Goal: Task Accomplishment & Management: Complete application form

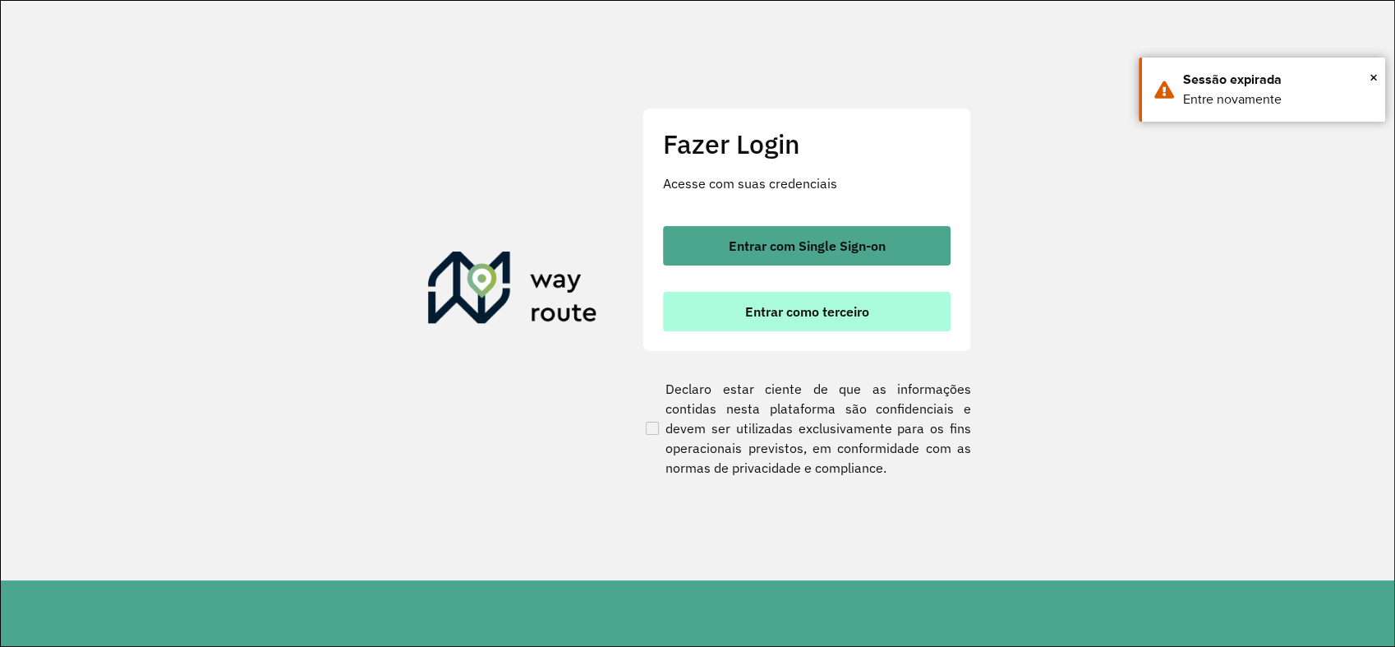
click at [726, 318] on button "Entrar como terceiro" at bounding box center [807, 311] width 288 height 39
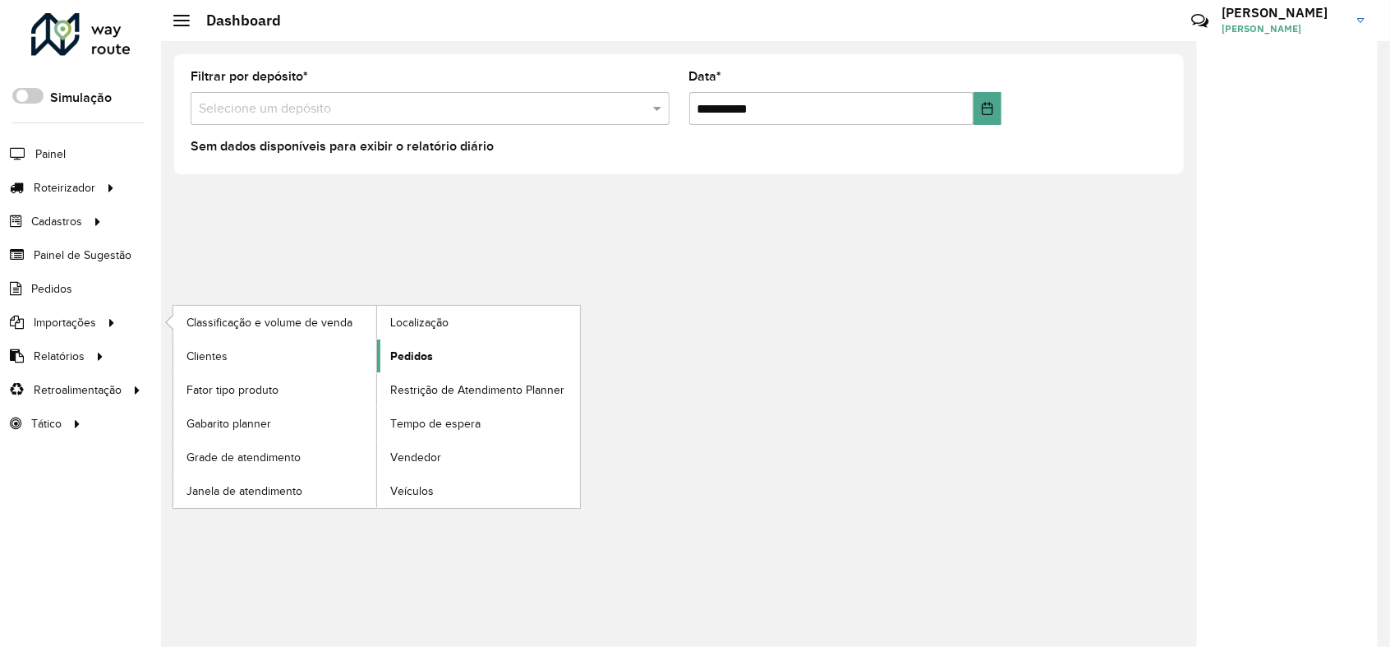
click at [407, 360] on span "Pedidos" at bounding box center [411, 356] width 43 height 17
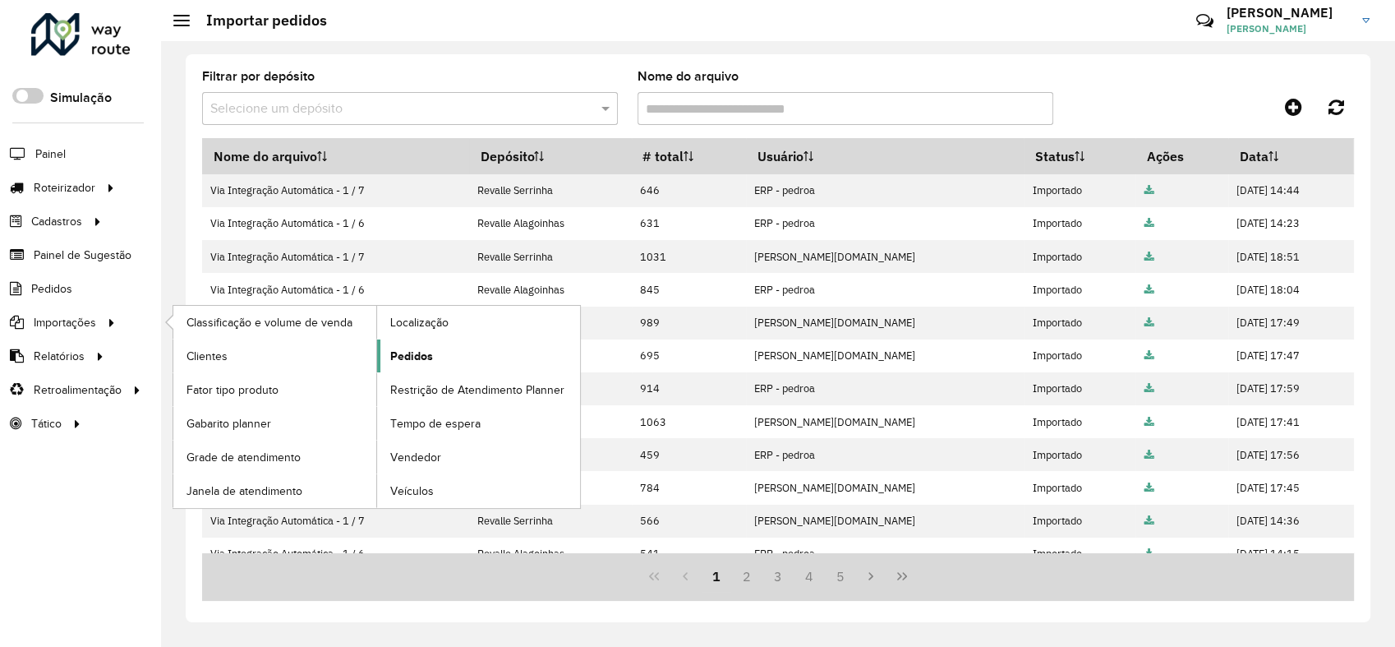
click at [411, 352] on span "Pedidos" at bounding box center [411, 356] width 43 height 17
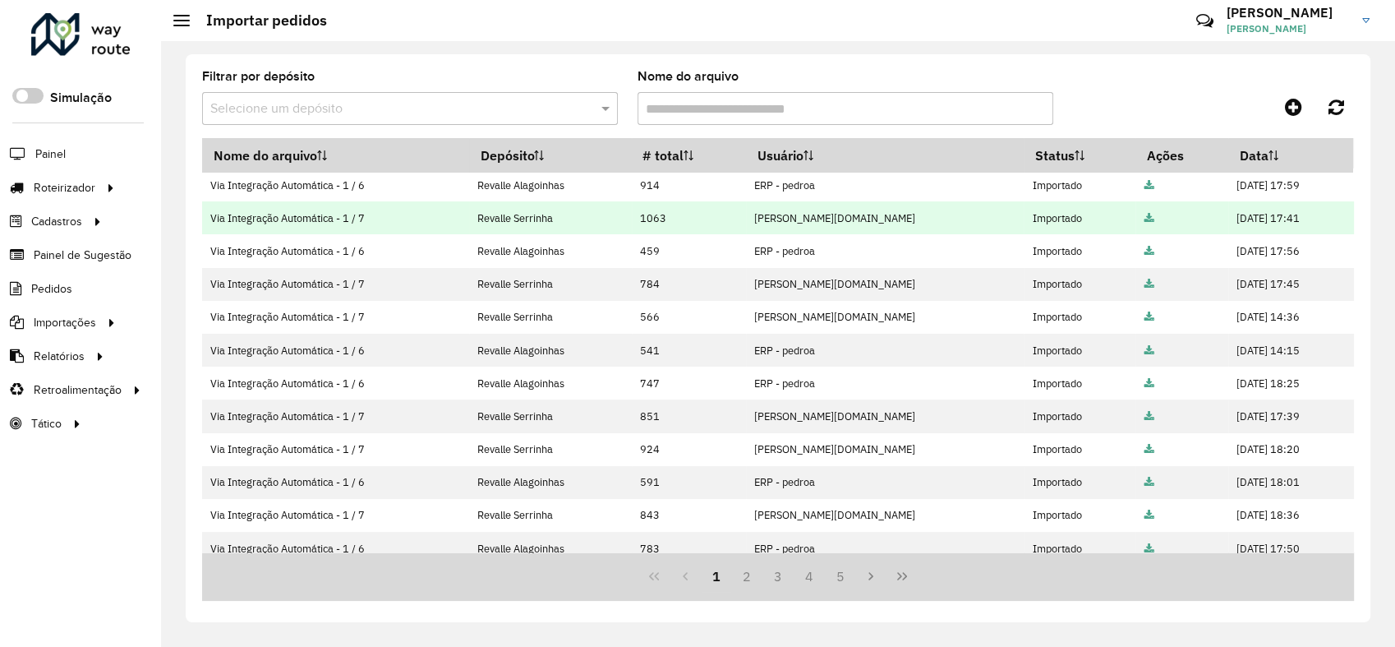
scroll to position [281, 0]
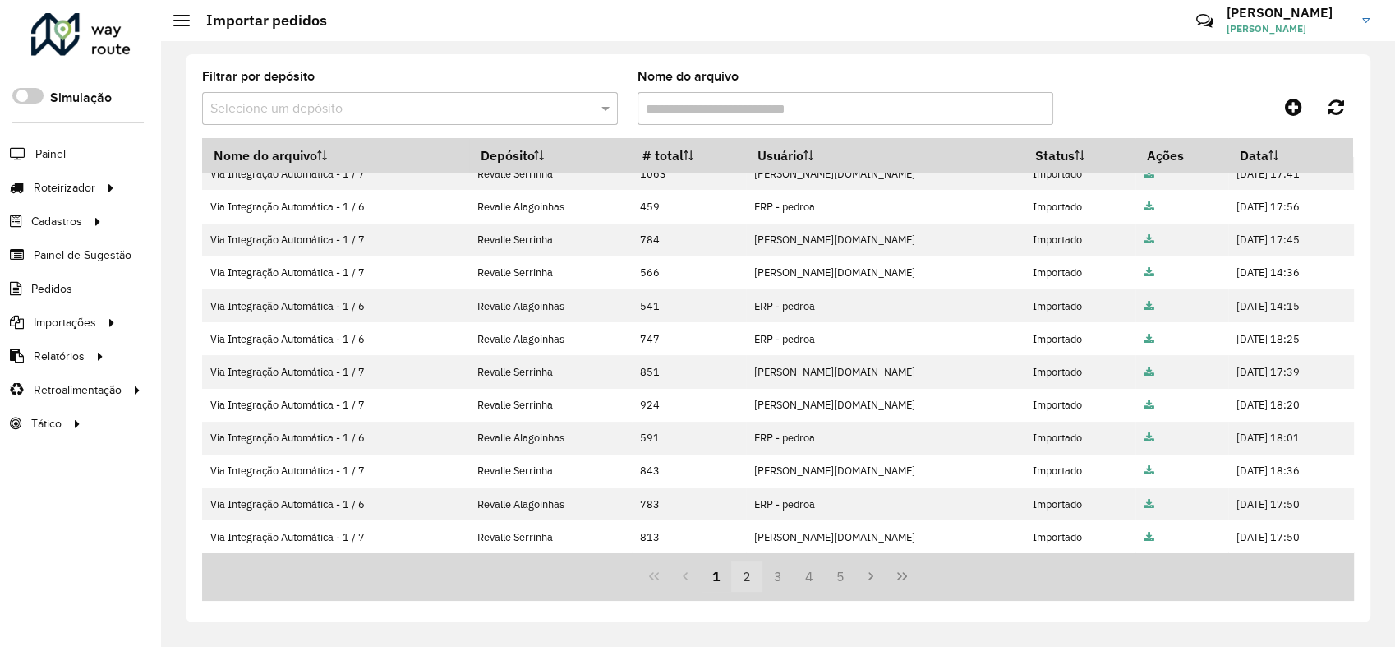
click at [737, 579] on button "2" at bounding box center [746, 575] width 31 height 31
click at [776, 574] on button "3" at bounding box center [777, 575] width 31 height 31
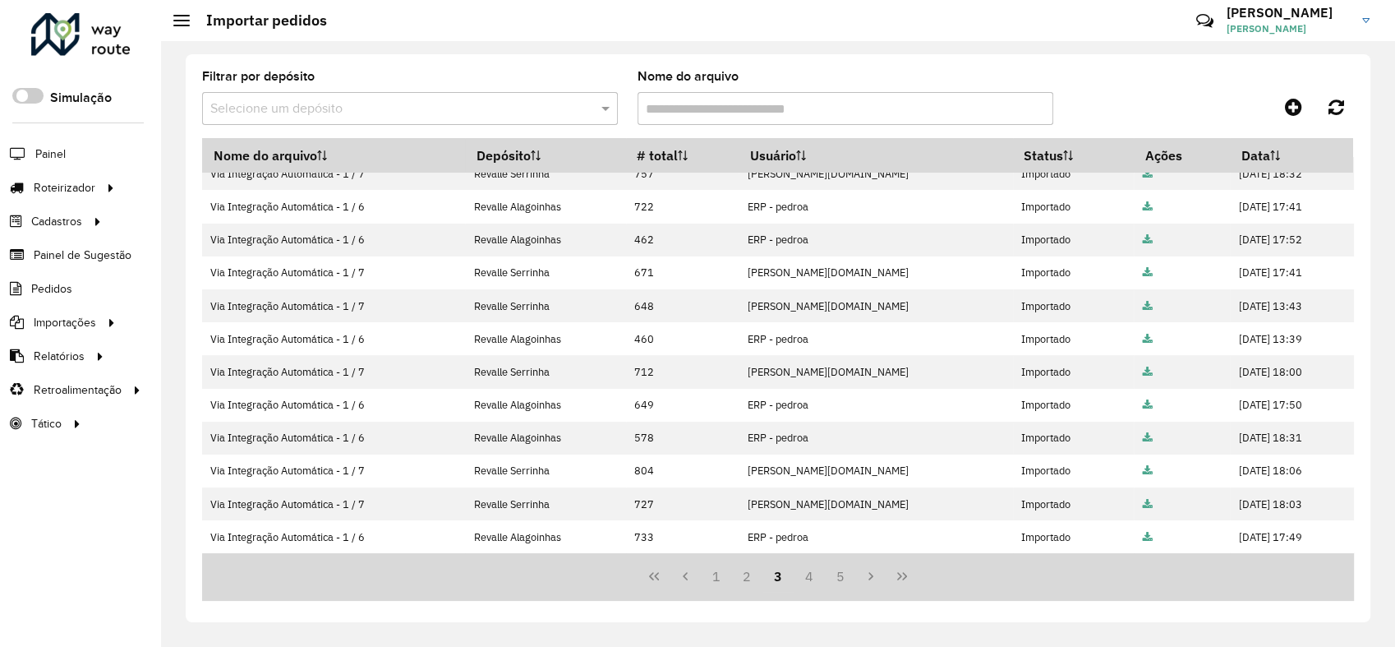
scroll to position [0, 0]
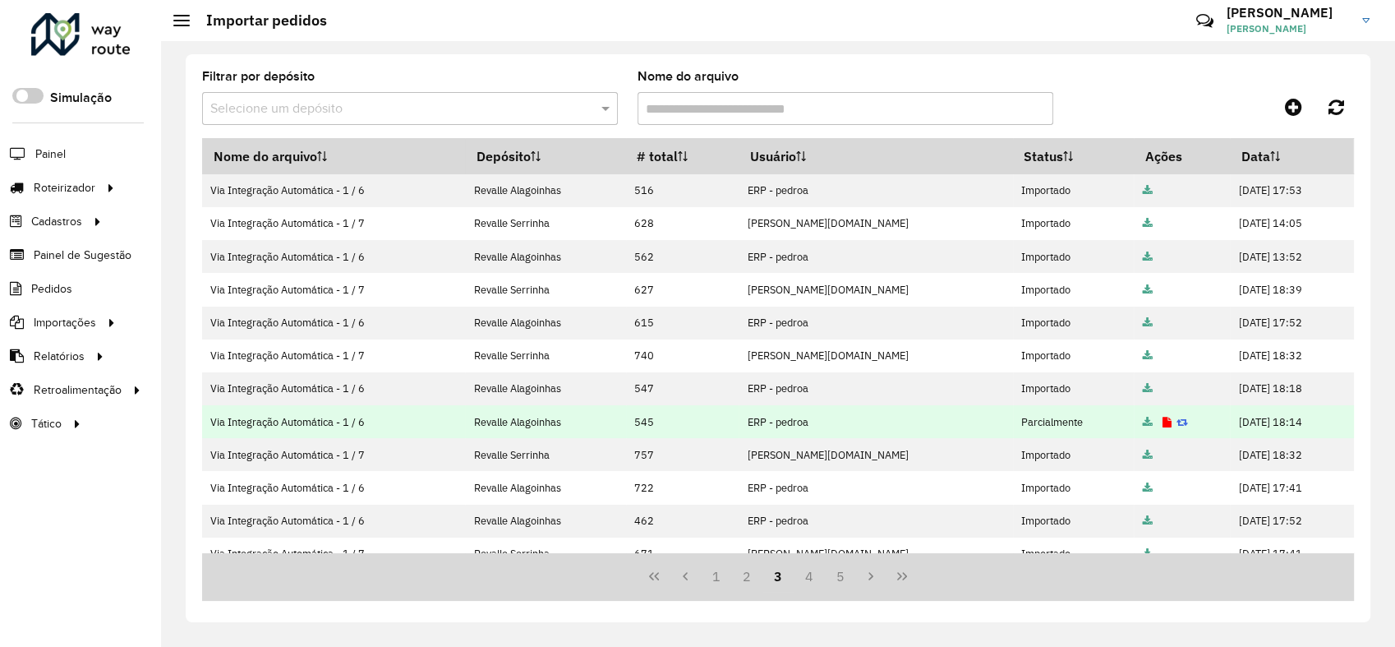
click at [1162, 422] on icon at bounding box center [1166, 422] width 9 height 11
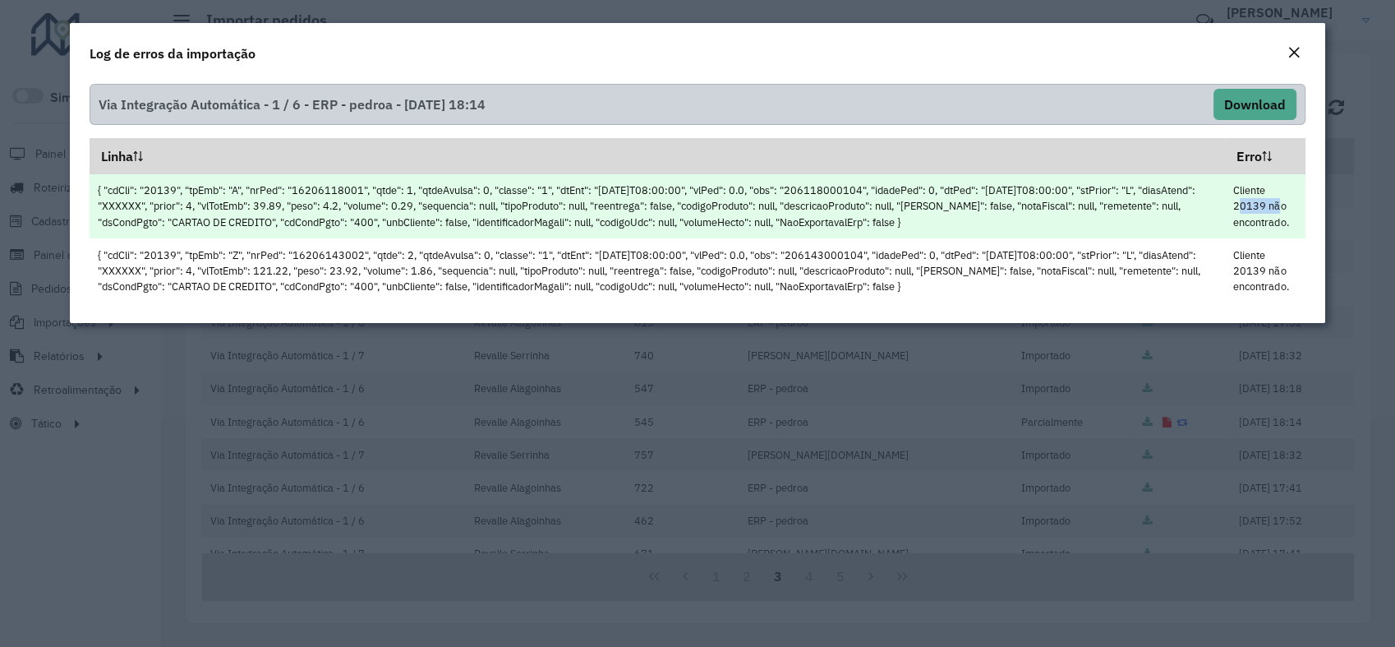
drag, startPoint x: 1228, startPoint y: 205, endPoint x: 1271, endPoint y: 204, distance: 42.7
click at [1271, 204] on td "Cliente 20139 não encontrado." at bounding box center [1265, 206] width 81 height 65
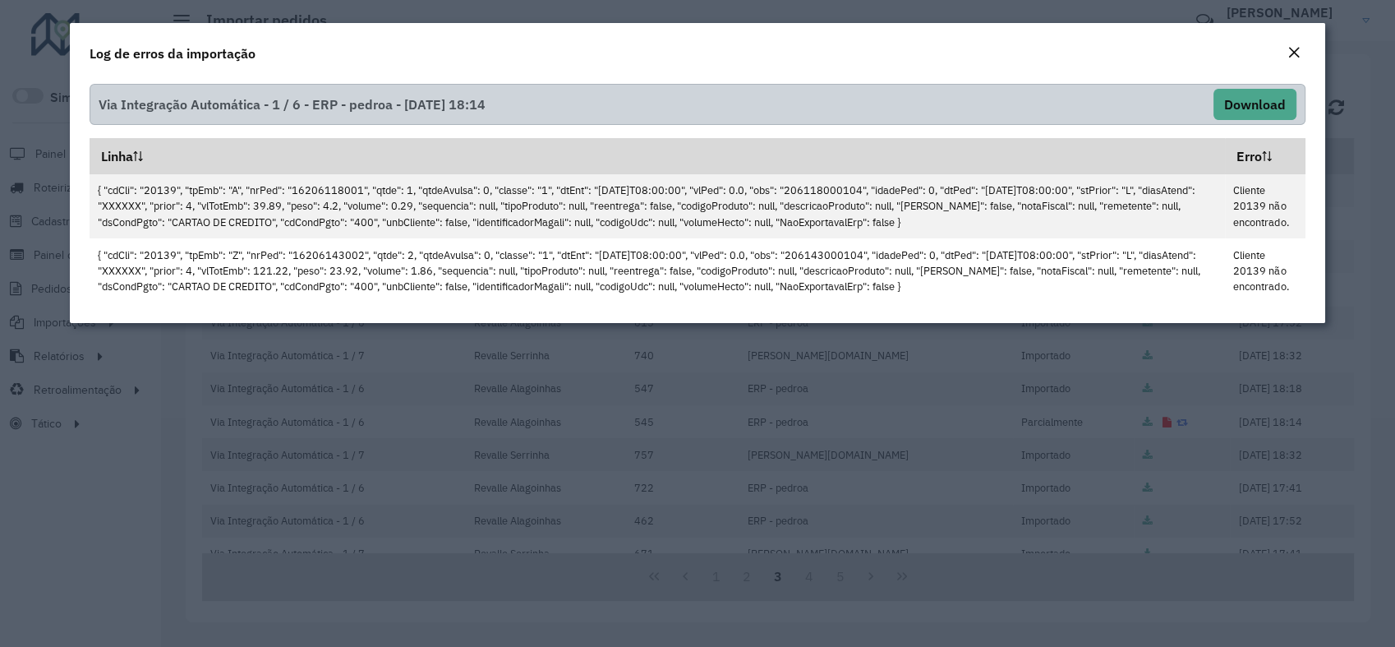
drag, startPoint x: 1271, startPoint y: 204, endPoint x: 1158, endPoint y: 58, distance: 184.5
click at [1158, 58] on div "Log de erros da importação" at bounding box center [697, 50] width 1255 height 54
click at [1296, 52] on em "Close" at bounding box center [1293, 52] width 13 height 13
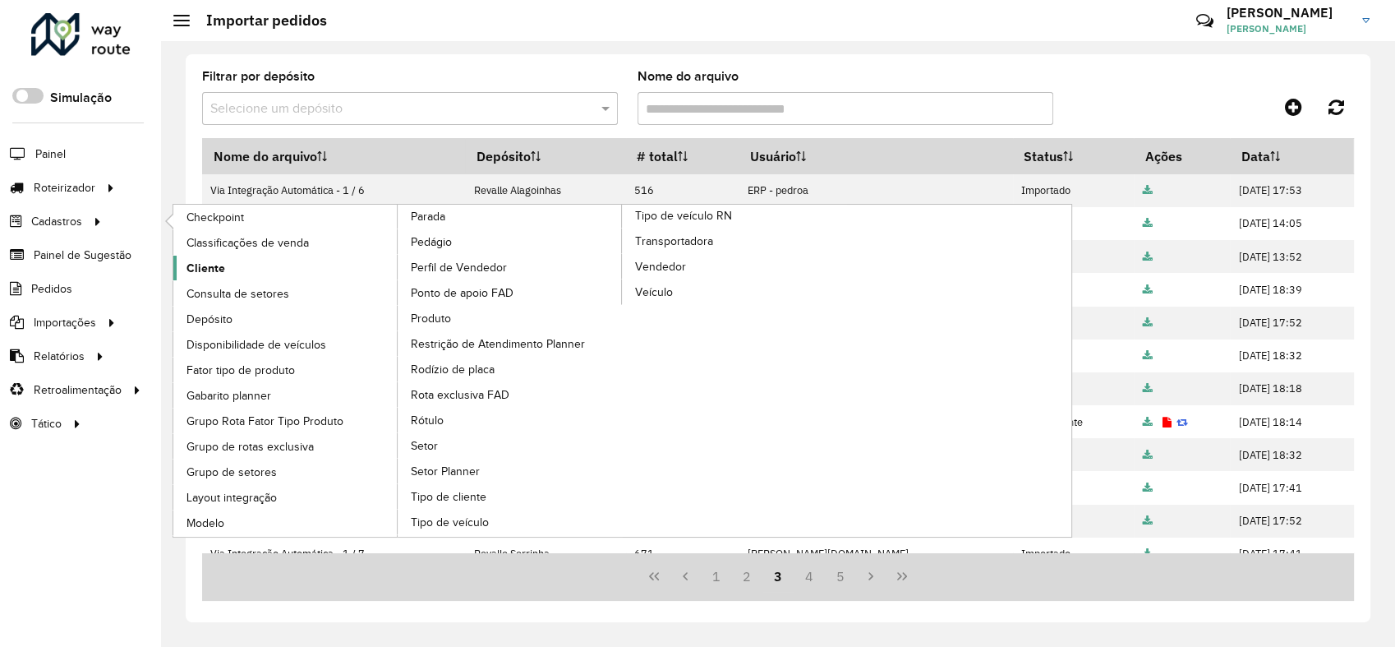
click at [212, 269] on span "Cliente" at bounding box center [205, 268] width 39 height 17
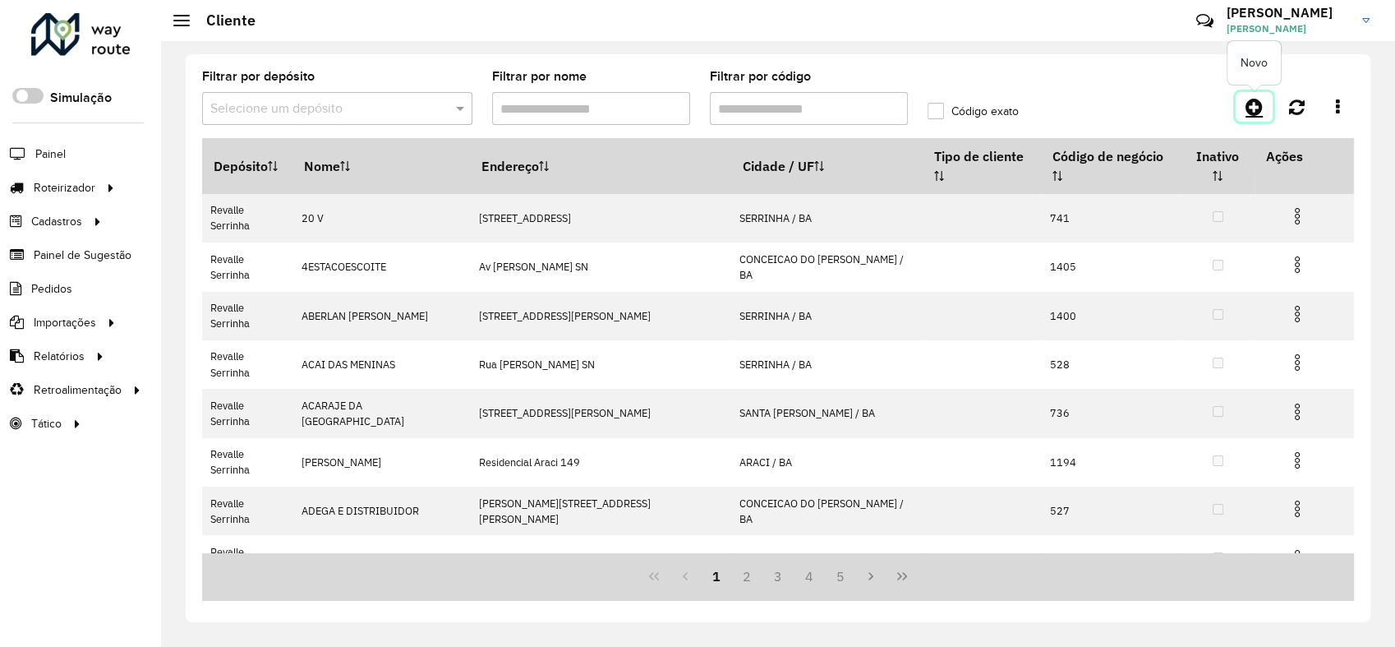
click at [1250, 110] on icon at bounding box center [1253, 107] width 17 height 20
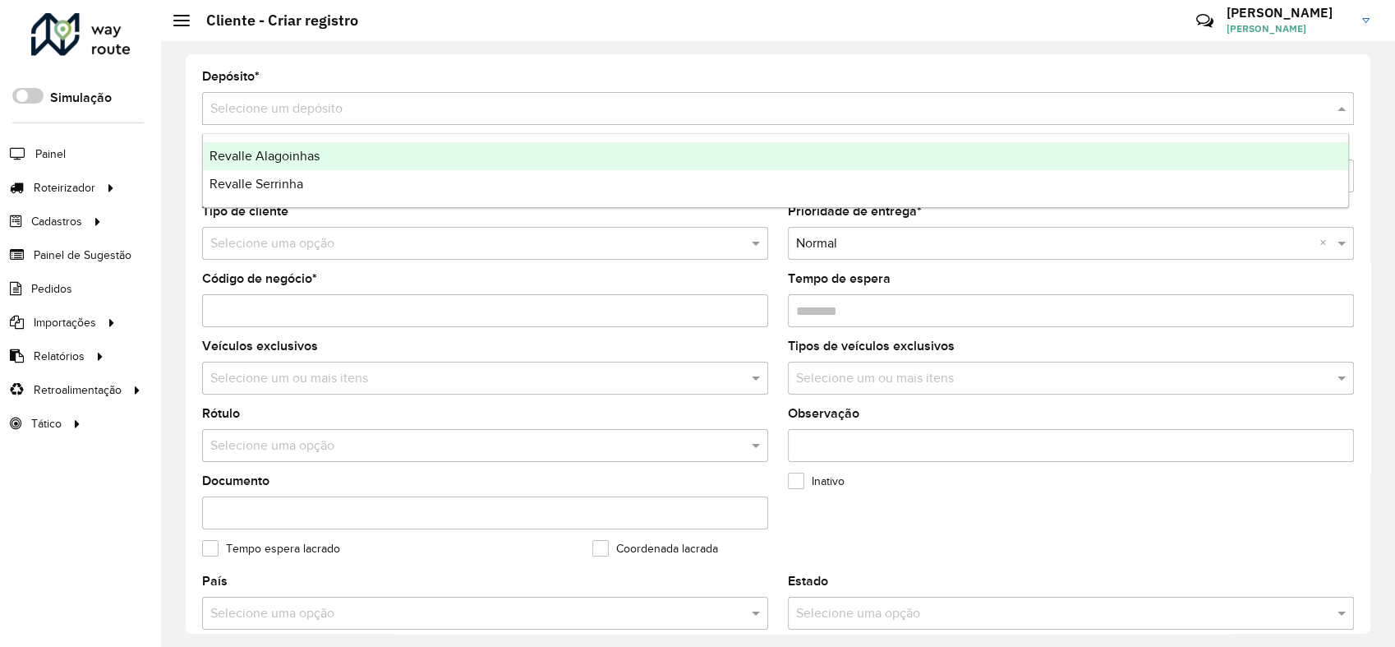
click at [293, 108] on input "text" at bounding box center [761, 109] width 1102 height 20
click at [291, 154] on span "Revalle Alagoinhas" at bounding box center [264, 156] width 110 height 14
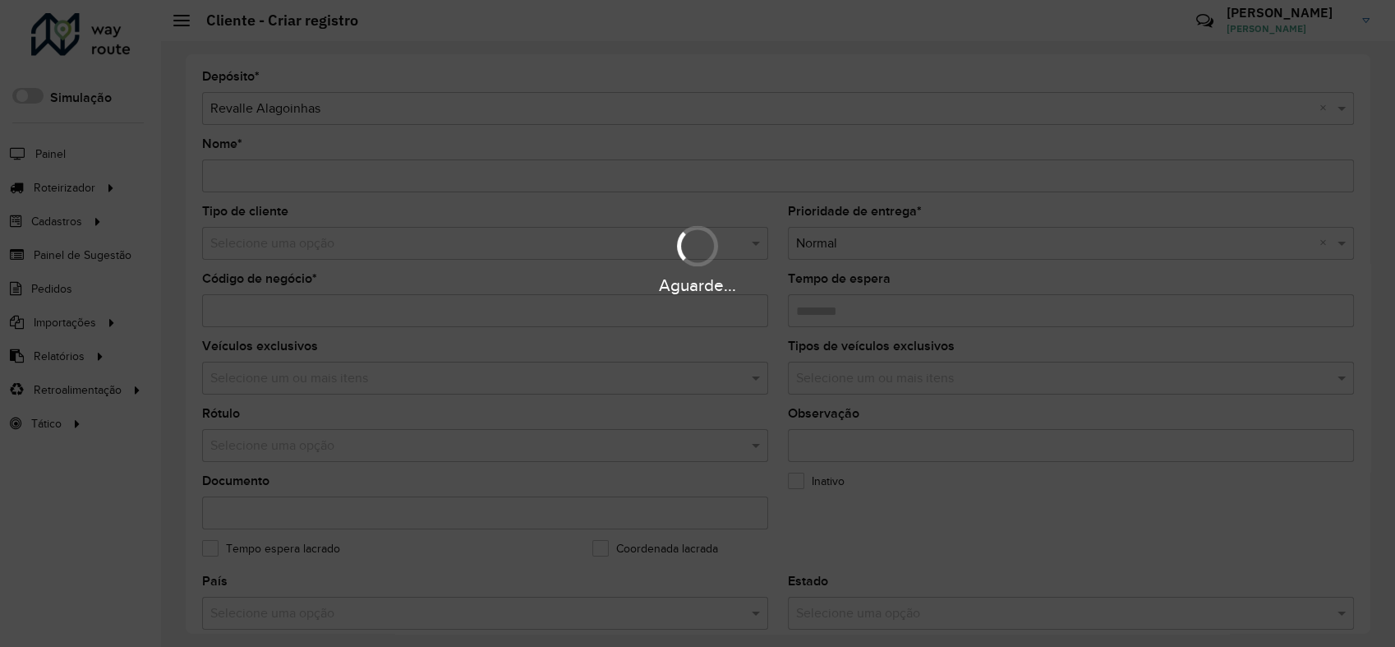
drag, startPoint x: 255, startPoint y: 177, endPoint x: 274, endPoint y: 170, distance: 19.5
click at [256, 177] on div "Aguarde..." at bounding box center [697, 323] width 1395 height 647
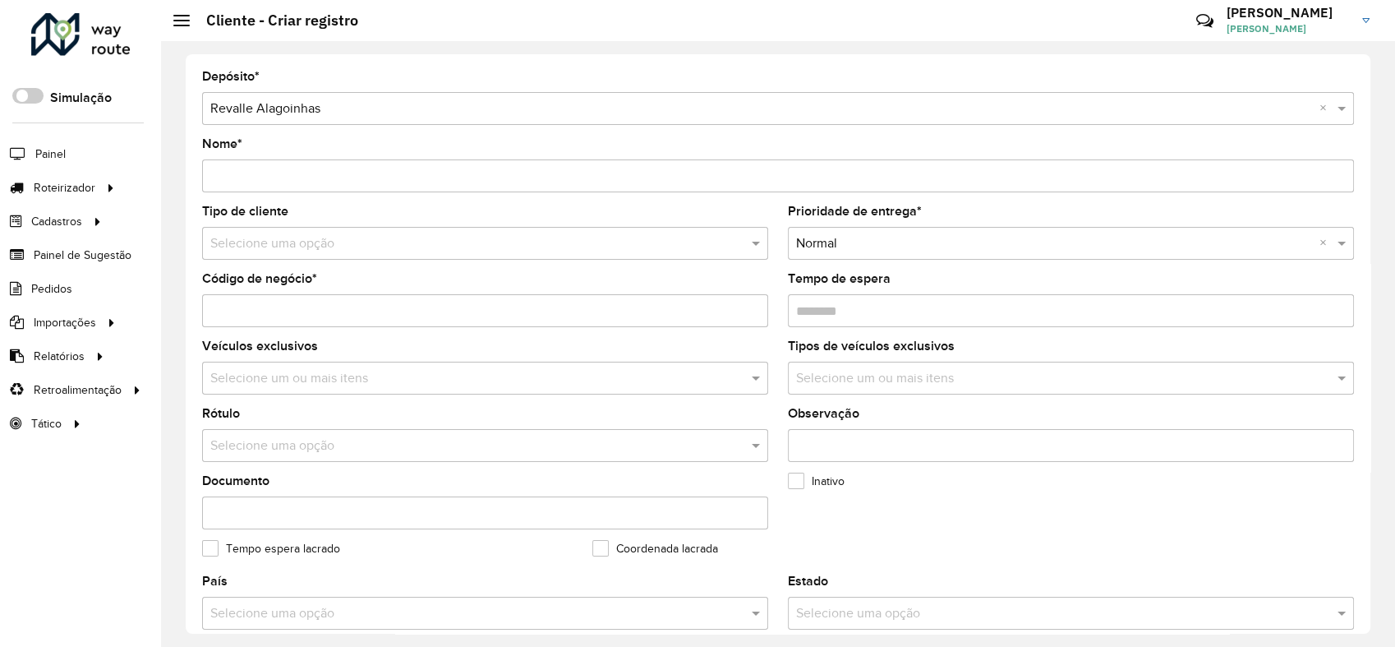
click at [242, 187] on input "Nome *" at bounding box center [778, 175] width 1152 height 33
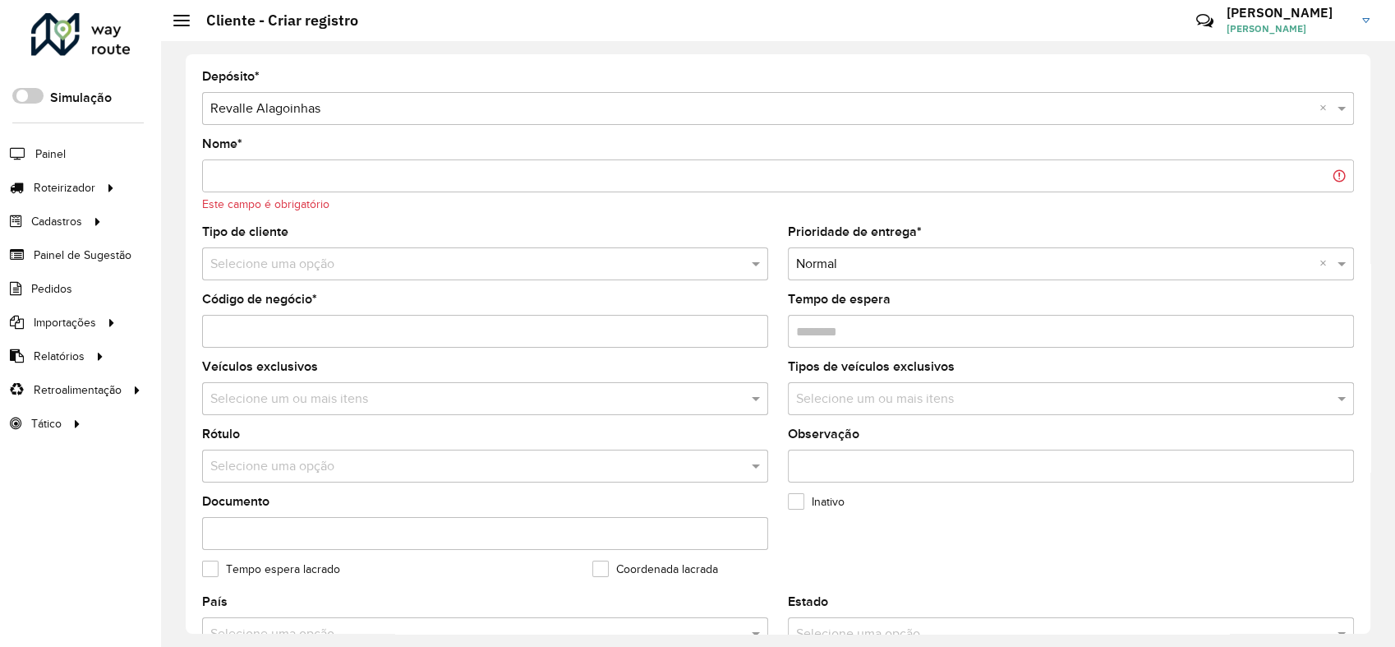
click at [292, 184] on input "Nome *" at bounding box center [778, 175] width 1152 height 33
paste input "**********"
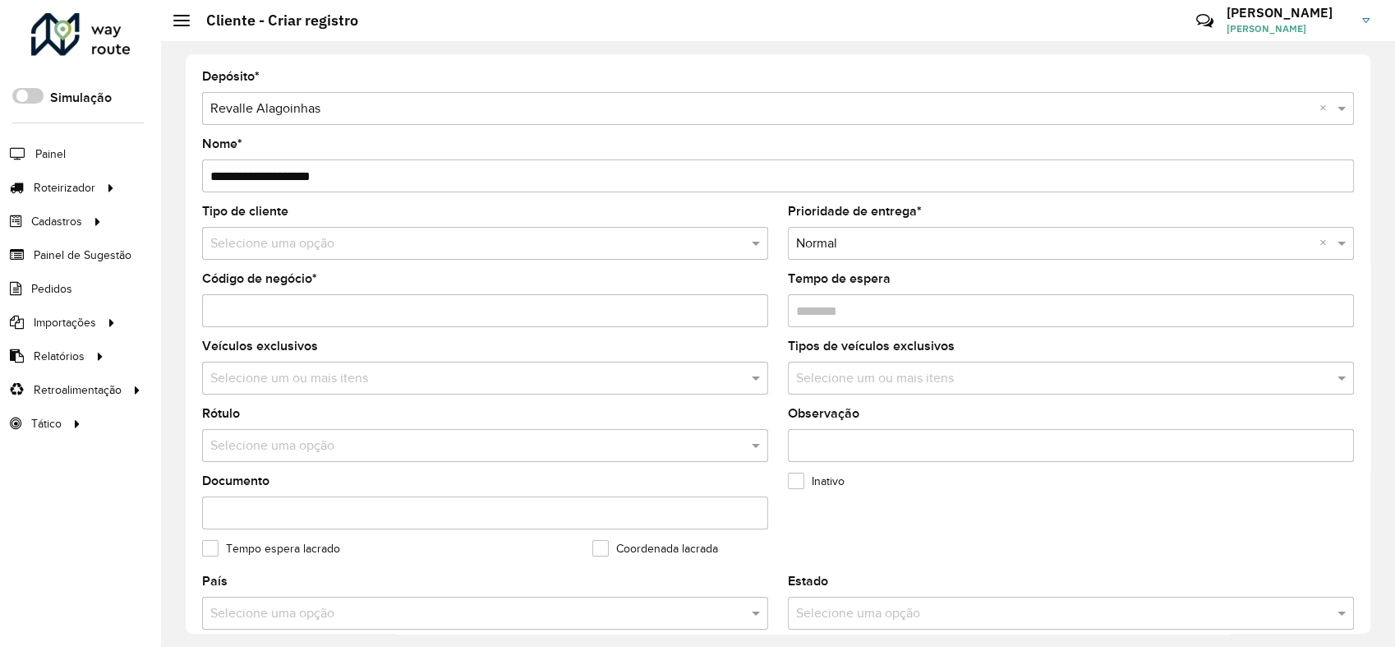
type input "**********"
click at [333, 305] on input "Código de negócio *" at bounding box center [485, 310] width 566 height 33
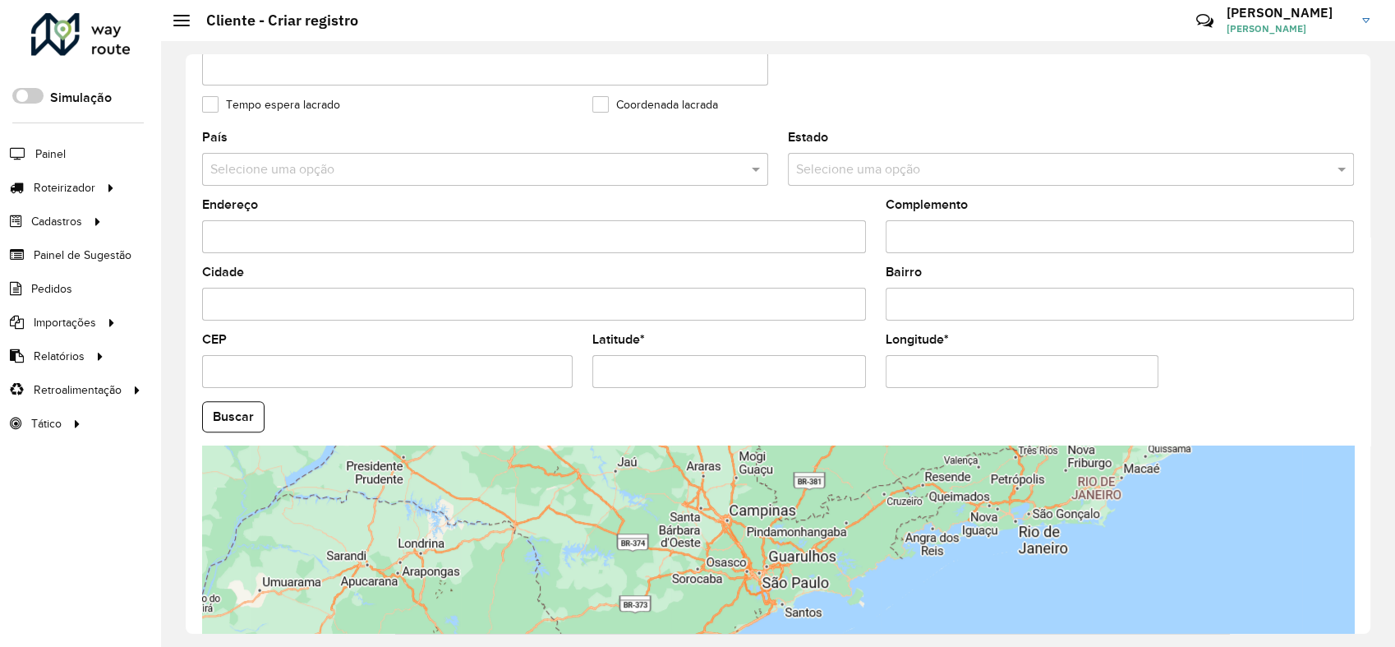
scroll to position [547, 0]
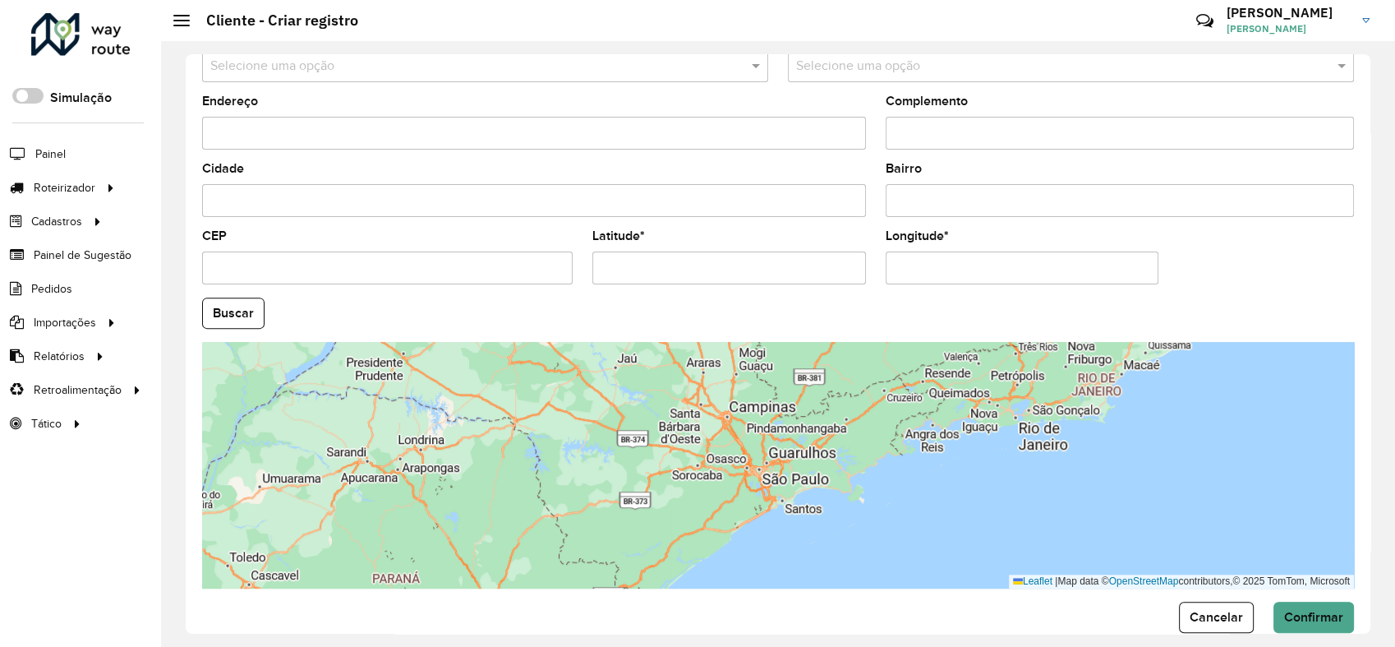
type input "*****"
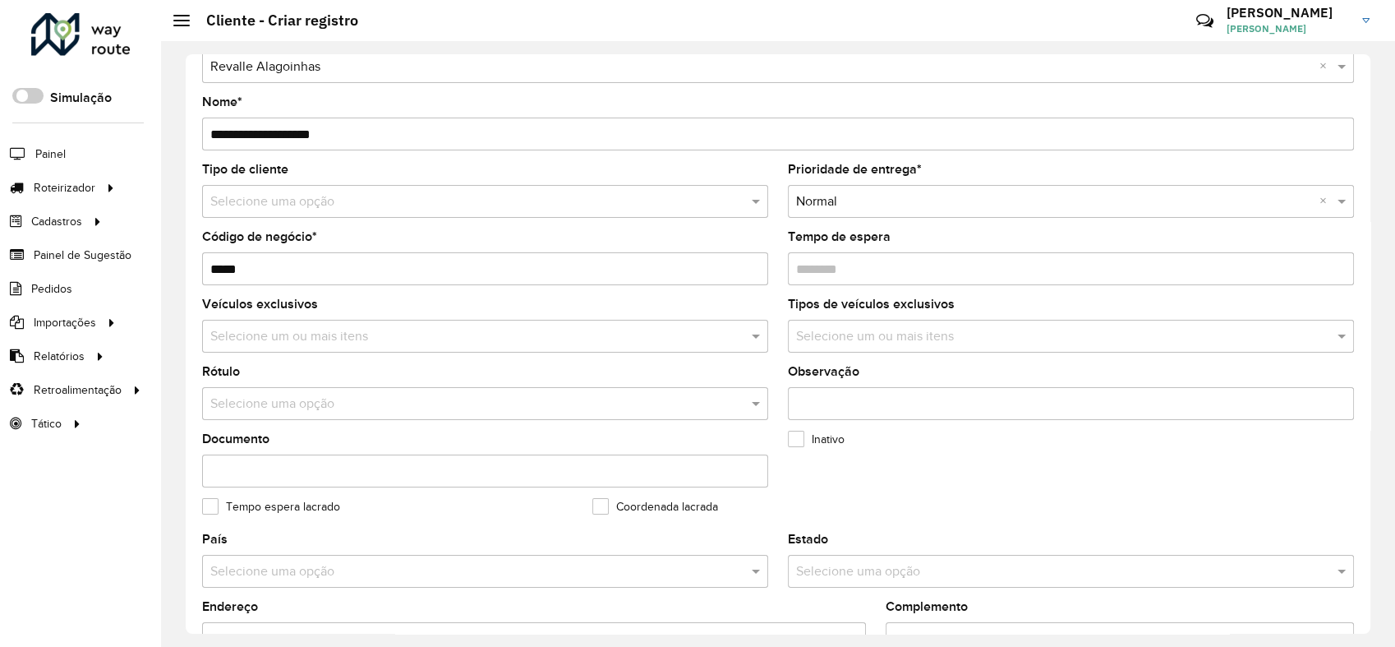
scroll to position [0, 0]
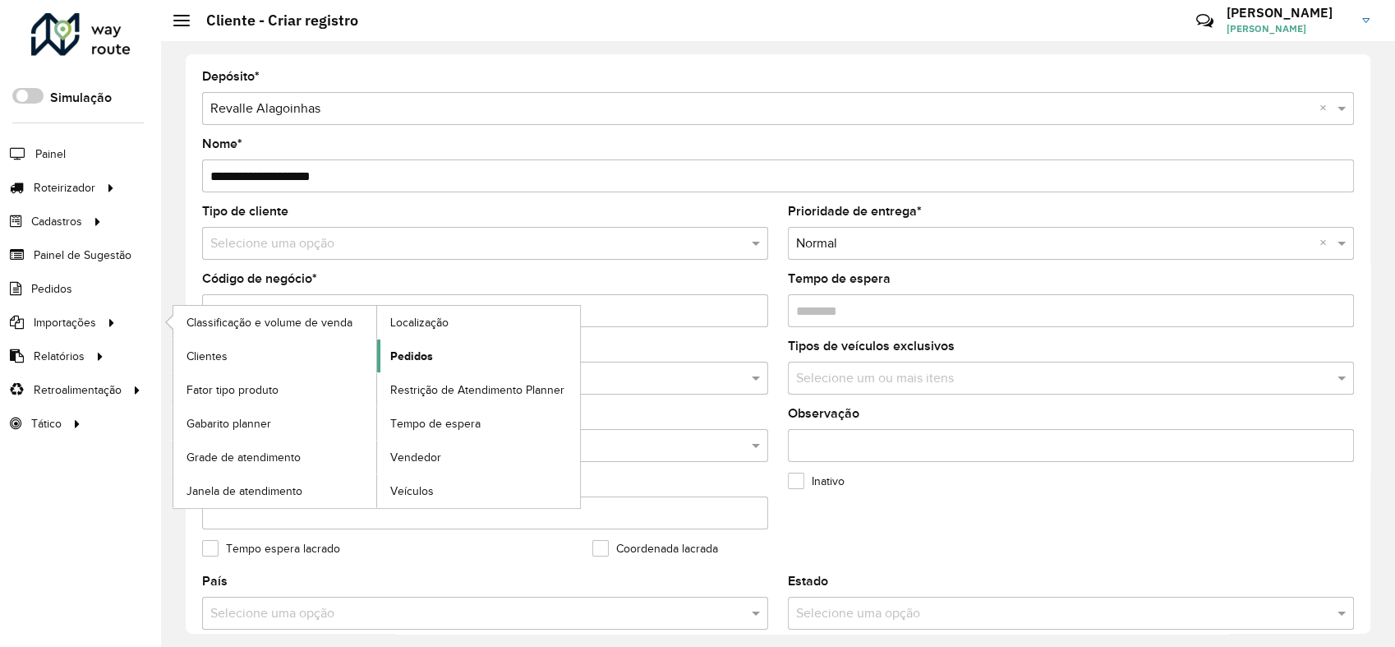
click at [417, 352] on span "Pedidos" at bounding box center [411, 356] width 43 height 17
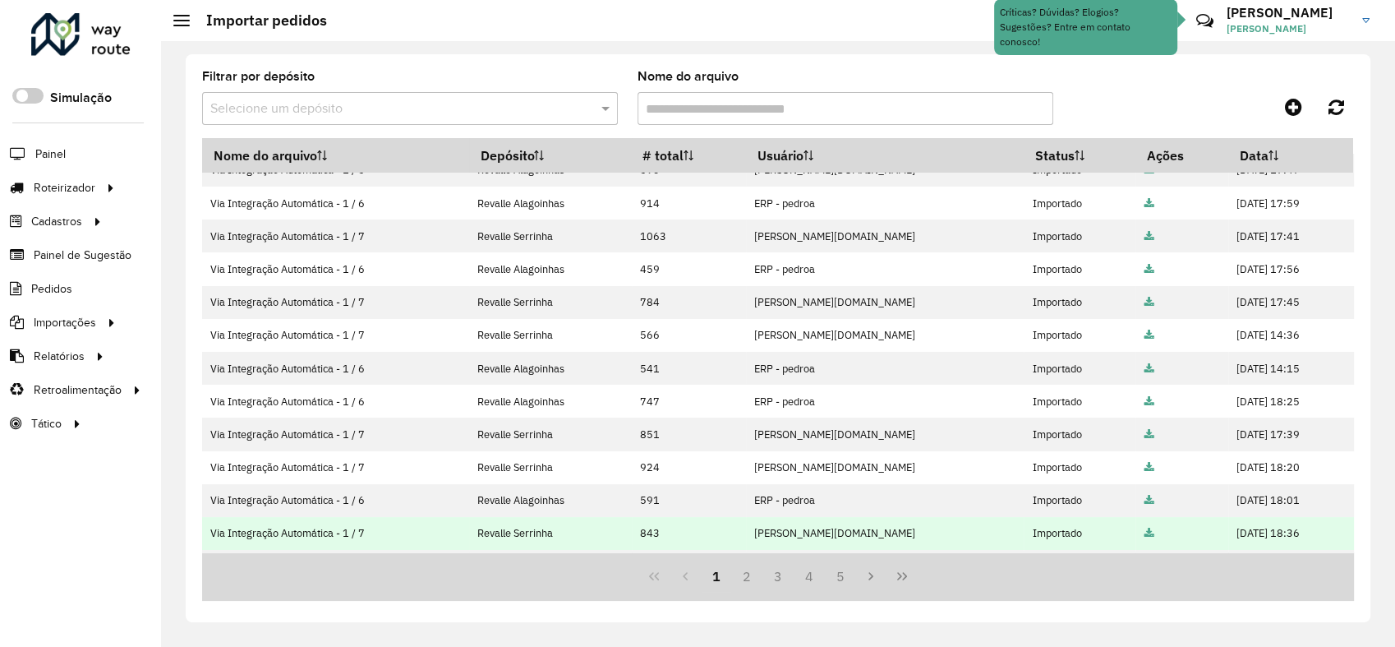
scroll to position [281, 0]
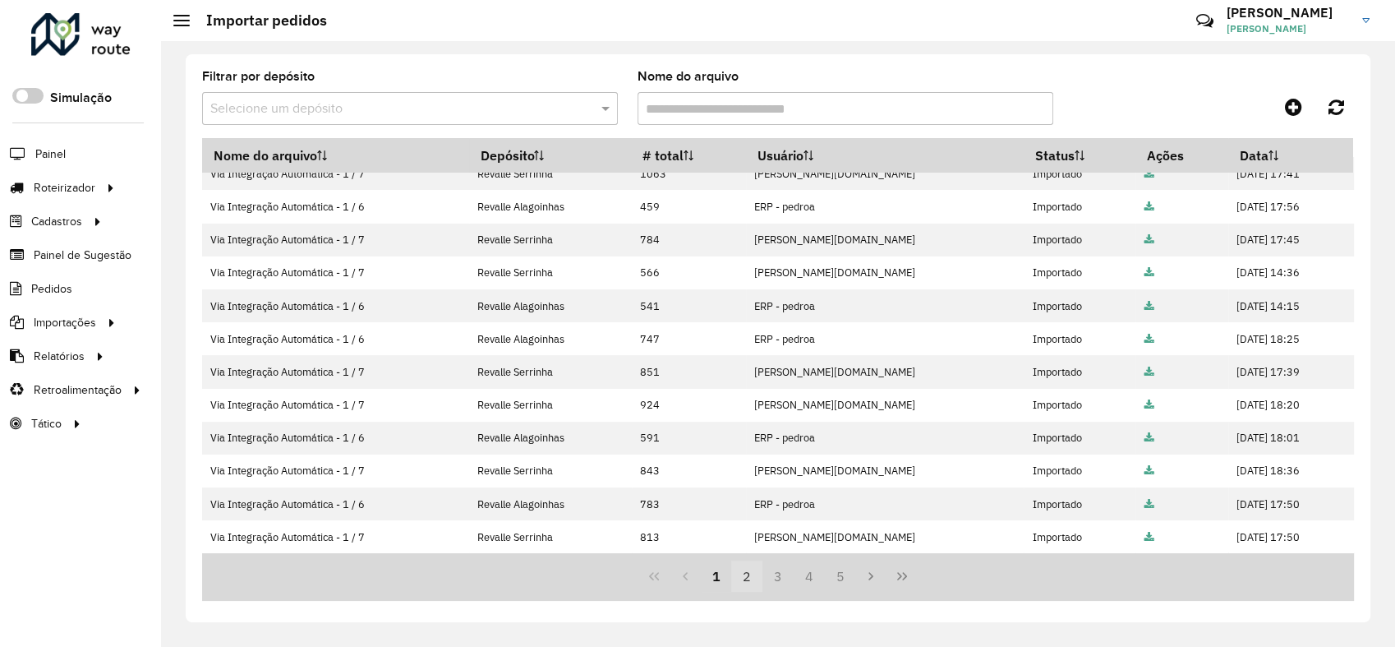
drag, startPoint x: 747, startPoint y: 568, endPoint x: 768, endPoint y: 566, distance: 21.4
click at [749, 568] on button "2" at bounding box center [746, 575] width 31 height 31
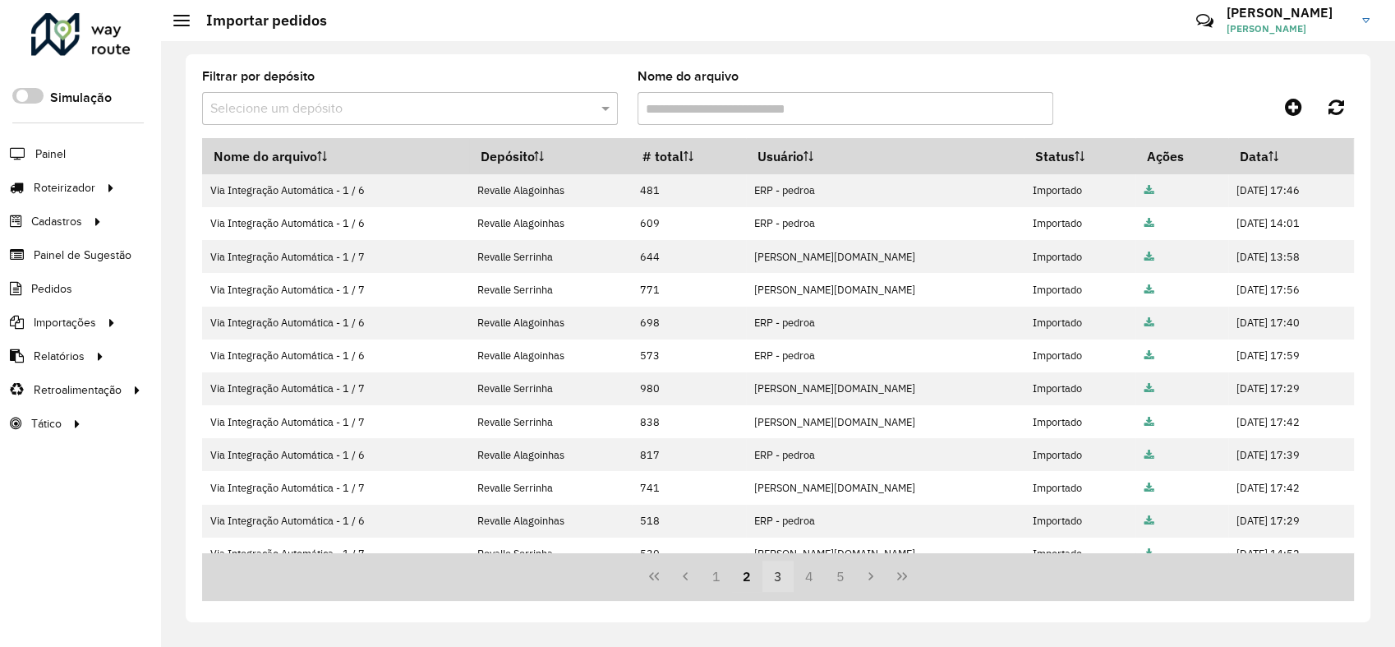
click at [776, 574] on button "3" at bounding box center [777, 575] width 31 height 31
